Goal: Transaction & Acquisition: Purchase product/service

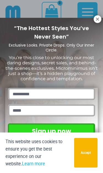
scroll to position [64, 0]
click at [96, 21] on icon at bounding box center [97, 19] width 5 height 5
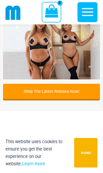
click at [80, 154] on button "Accept" at bounding box center [85, 153] width 23 height 30
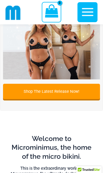
click at [43, 49] on img at bounding box center [51, 31] width 97 height 97
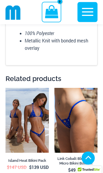
scroll to position [1608, 0]
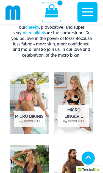
scroll to position [236, 0]
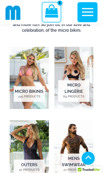
click at [21, 84] on img "Visit product category Micro Bikinis" at bounding box center [29, 78] width 39 height 62
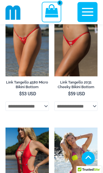
scroll to position [1019, 0]
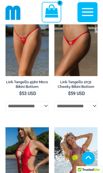
click at [5, 12] on img at bounding box center [5, 12] width 0 height 0
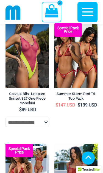
scroll to position [1585, 0]
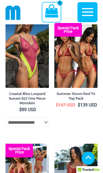
click at [54, 23] on img at bounding box center [54, 23] width 0 height 0
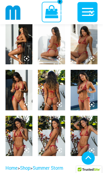
scroll to position [237, 0]
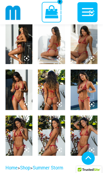
click at [17, 93] on img at bounding box center [18, 90] width 27 height 40
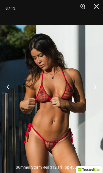
click at [92, 8] on button "Close" at bounding box center [94, 8] width 14 height 16
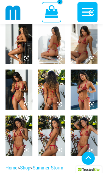
click at [79, 92] on img at bounding box center [83, 90] width 27 height 40
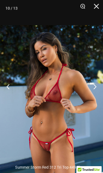
click at [97, 7] on button "Close" at bounding box center [94, 8] width 14 height 16
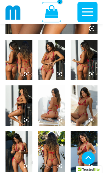
scroll to position [161, 0]
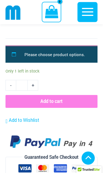
scroll to position [1711, 0]
